Goal: Information Seeking & Learning: Learn about a topic

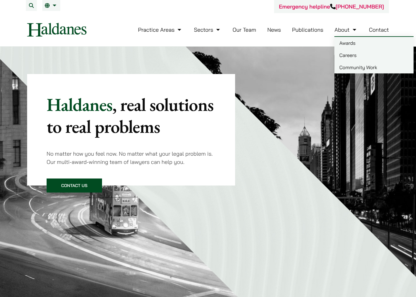
click at [344, 53] on link "Careers" at bounding box center [373, 55] width 79 height 12
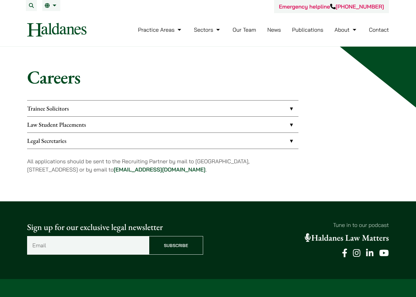
click at [189, 112] on link "Trainee Solicitors" at bounding box center [162, 108] width 271 height 16
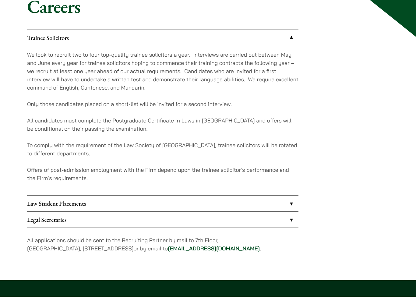
scroll to position [71, 0]
click at [180, 201] on link "Law Student Placements" at bounding box center [162, 203] width 271 height 16
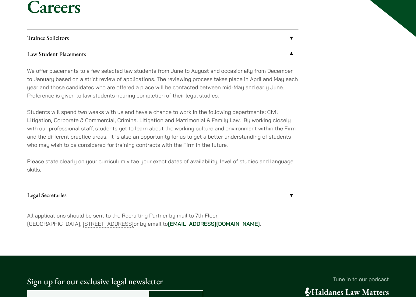
scroll to position [70, 0]
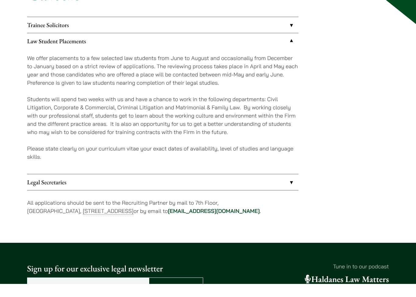
click at [177, 197] on div "Trainee Solicitors We look to recruit two to four top-quality trainee solicitor…" at bounding box center [162, 133] width 271 height 206
click at [180, 187] on link "Legal Secretaries" at bounding box center [162, 195] width 271 height 16
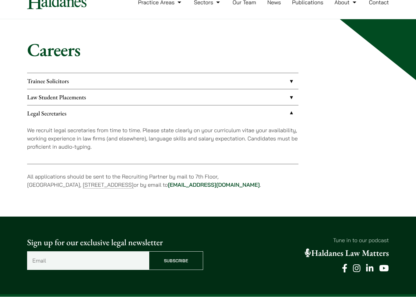
scroll to position [28, 0]
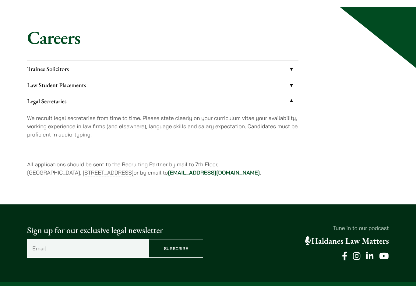
click at [234, 89] on link "Law Student Placements" at bounding box center [162, 97] width 271 height 16
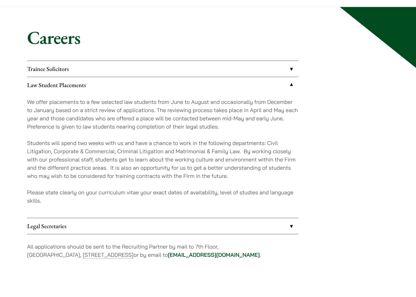
click at [232, 72] on link "Trainee Solicitors" at bounding box center [162, 80] width 271 height 16
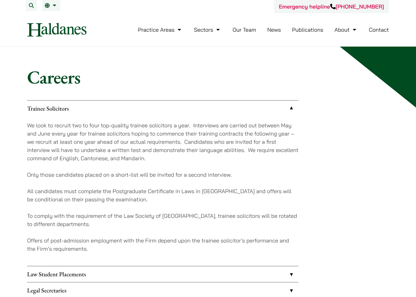
click at [397, 149] on div "Careers Trainee Solicitors We look to recruit two to four top-quality trainee s…" at bounding box center [207, 198] width 383 height 265
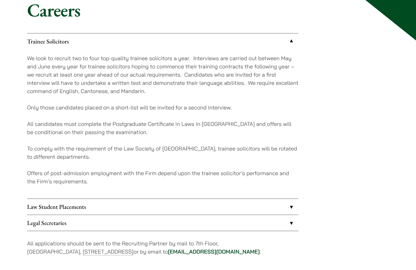
scroll to position [67, 0]
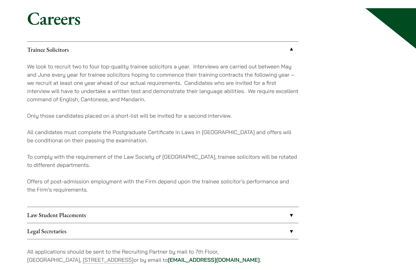
click at [193, 223] on link "Legal Secretaries" at bounding box center [162, 223] width 271 height 16
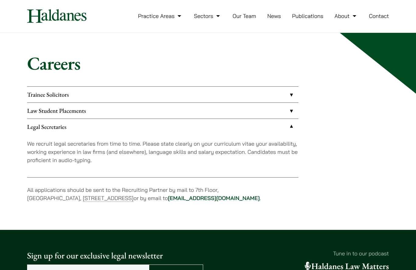
scroll to position [12, 0]
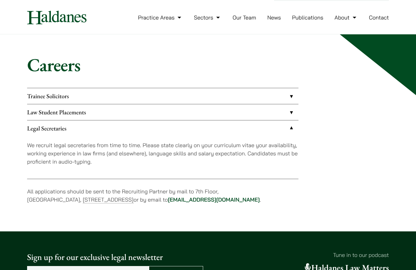
click at [205, 114] on link "Law Student Placements" at bounding box center [162, 112] width 271 height 16
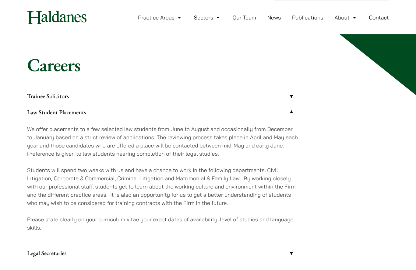
click at [236, 85] on div "Careers Trainee Solicitors We look to recruit two to four top-quality trainee s…" at bounding box center [207, 174] width 383 height 240
click at [222, 106] on link "Law Student Placements" at bounding box center [162, 112] width 271 height 16
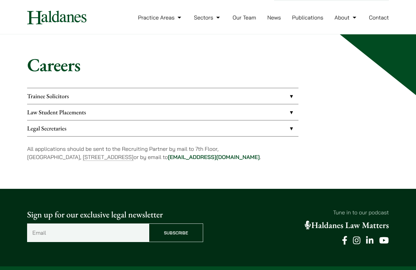
click at [232, 94] on link "Trainee Solicitors" at bounding box center [162, 96] width 271 height 16
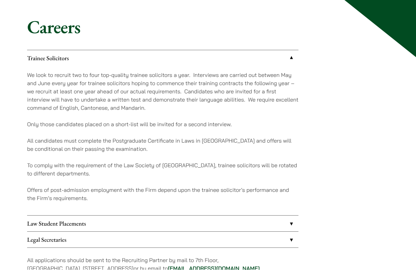
scroll to position [16, 0]
